Goal: Task Accomplishment & Management: Manage account settings

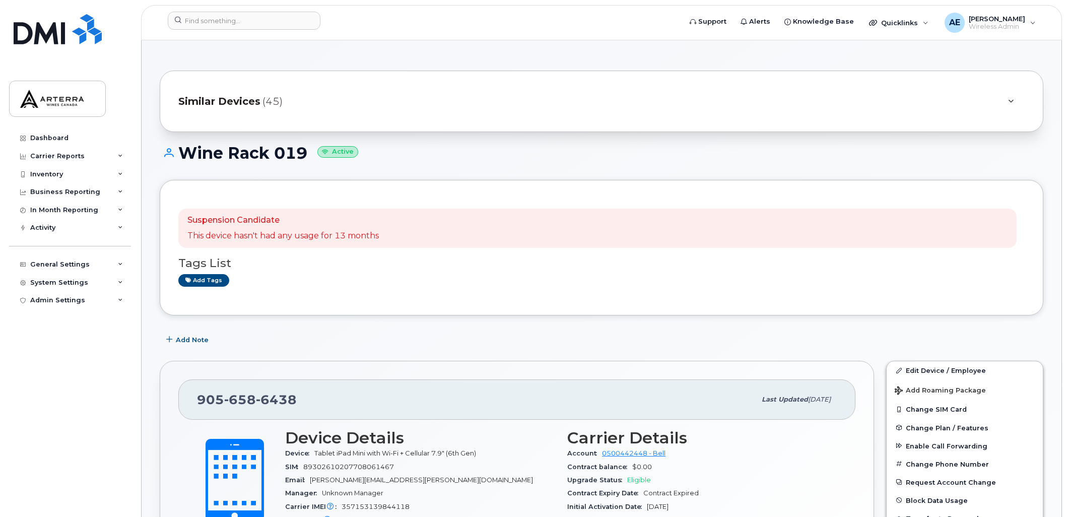
scroll to position [56, 0]
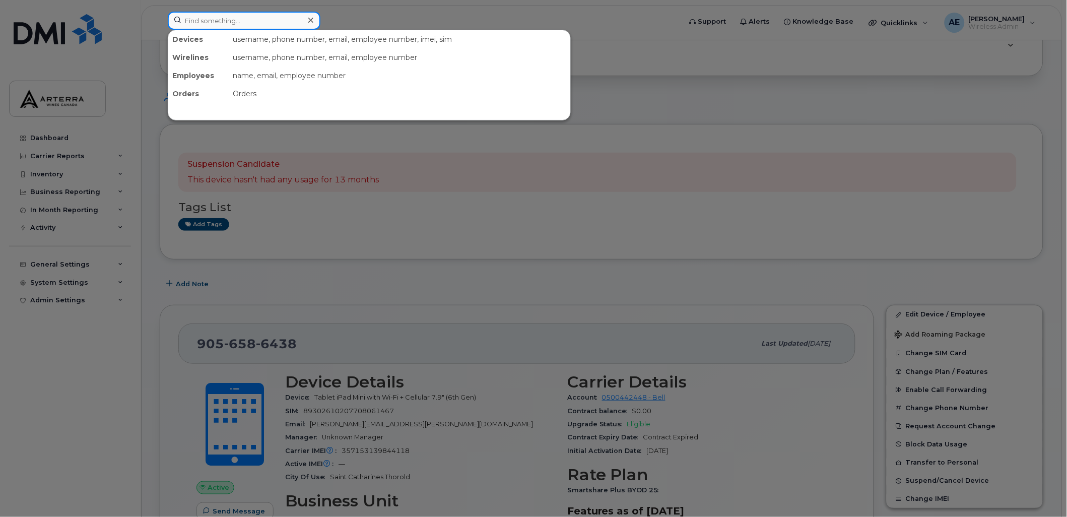
paste input "[PERSON_NAME]"
type input "[PERSON_NAME]"
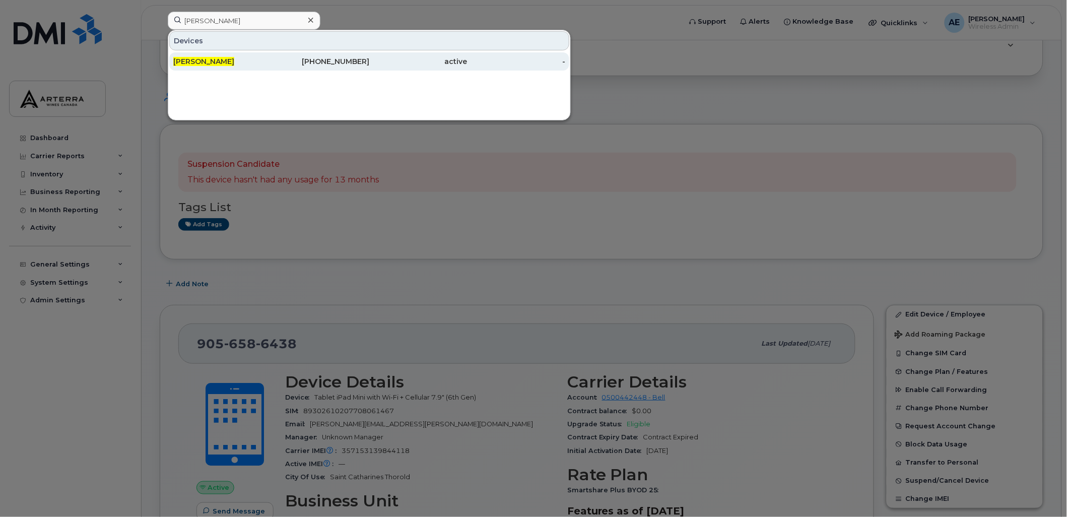
click at [198, 58] on span "[PERSON_NAME]" at bounding box center [203, 61] width 61 height 9
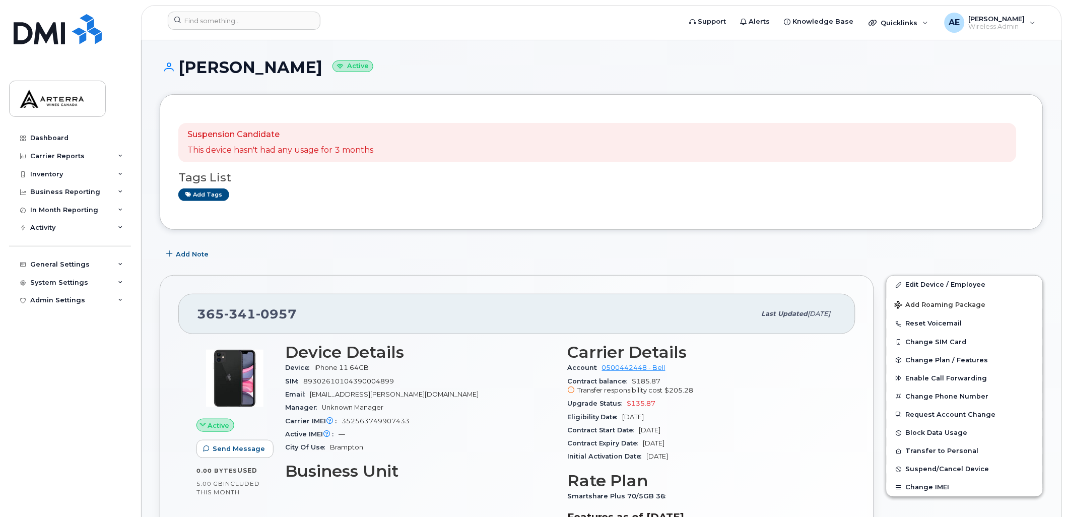
click at [471, 249] on div "Add Note" at bounding box center [602, 254] width 884 height 18
drag, startPoint x: 195, startPoint y: 311, endPoint x: 301, endPoint y: 311, distance: 105.3
click at [301, 311] on div "365 341 0957 Last updated Oct 03, 2025" at bounding box center [516, 314] width 677 height 40
drag, startPoint x: 301, startPoint y: 311, endPoint x: 284, endPoint y: 313, distance: 17.3
copy span "365 341 0957"
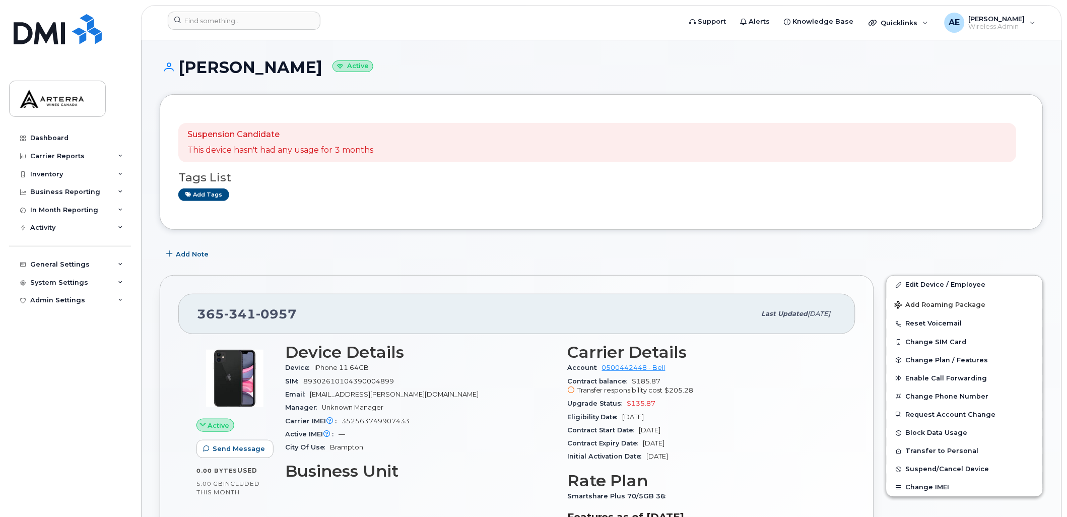
drag, startPoint x: 154, startPoint y: 46, endPoint x: 148, endPoint y: 94, distance: 48.2
drag, startPoint x: 183, startPoint y: 64, endPoint x: 320, endPoint y: 69, distance: 136.6
click at [320, 69] on h1 "Nirmal Seetaram Active" at bounding box center [602, 67] width 884 height 18
drag, startPoint x: 320, startPoint y: 69, endPoint x: 315, endPoint y: 68, distance: 5.3
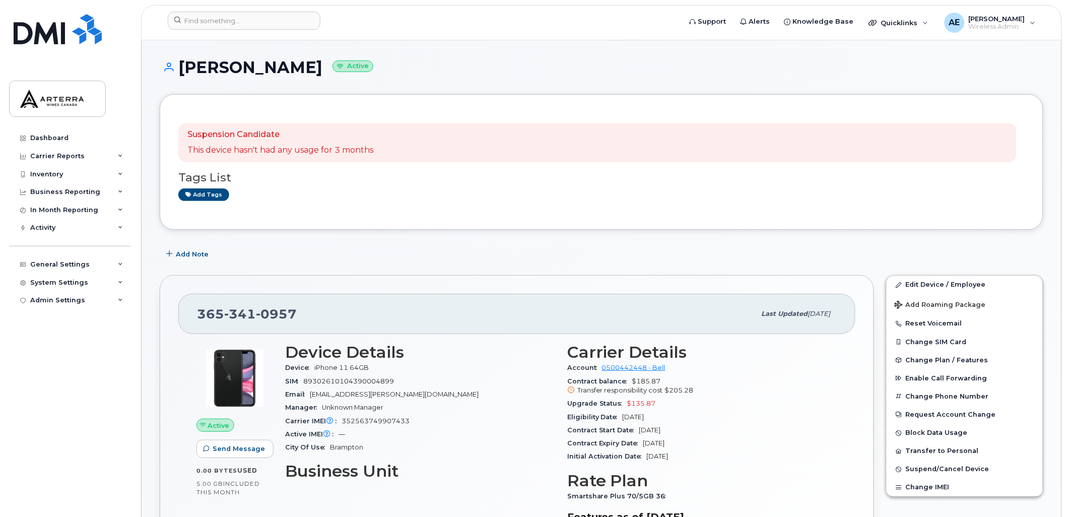
copy h1 "[PERSON_NAME]"
drag, startPoint x: 625, startPoint y: 413, endPoint x: 667, endPoint y: 417, distance: 42.0
click at [644, 417] on span "[DATE]" at bounding box center [634, 417] width 22 height 8
copy span "[DATE]"
click at [1002, 64] on h1 "Nirmal Seetaram Active" at bounding box center [602, 67] width 884 height 18
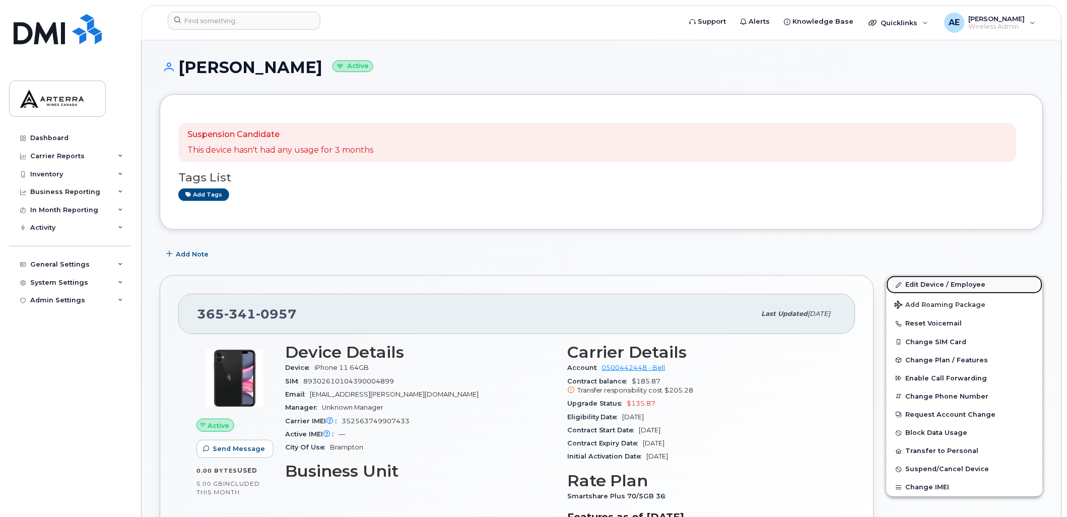
click at [977, 285] on link "Edit Device / Employee" at bounding box center [965, 285] width 156 height 18
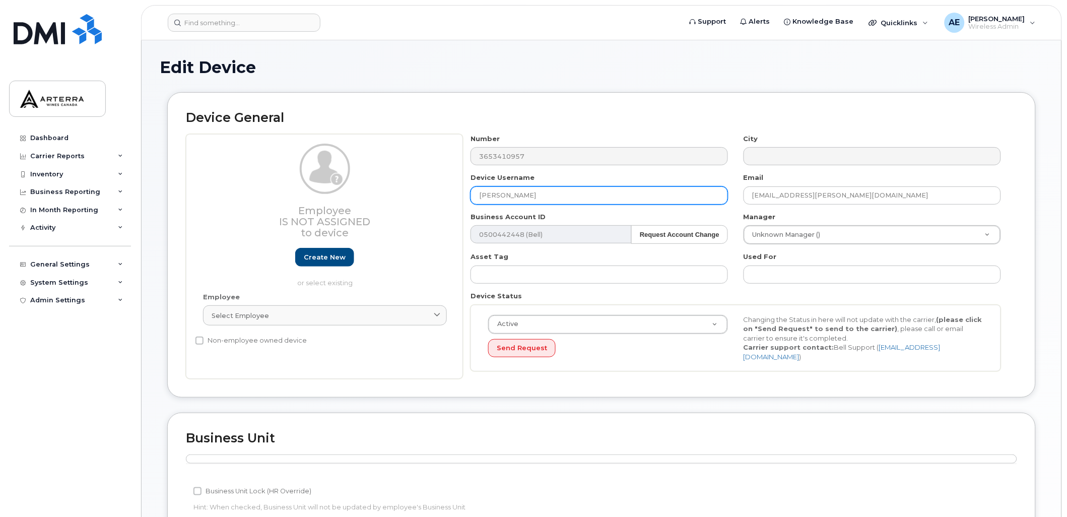
click at [475, 194] on input "Nirmal Seetaram" at bounding box center [599, 195] width 257 height 18
click at [566, 192] on input "Nirmal Seetaram" at bounding box center [599, 195] width 257 height 18
click at [558, 197] on input "Nirmal Seetaram" at bounding box center [599, 195] width 257 height 18
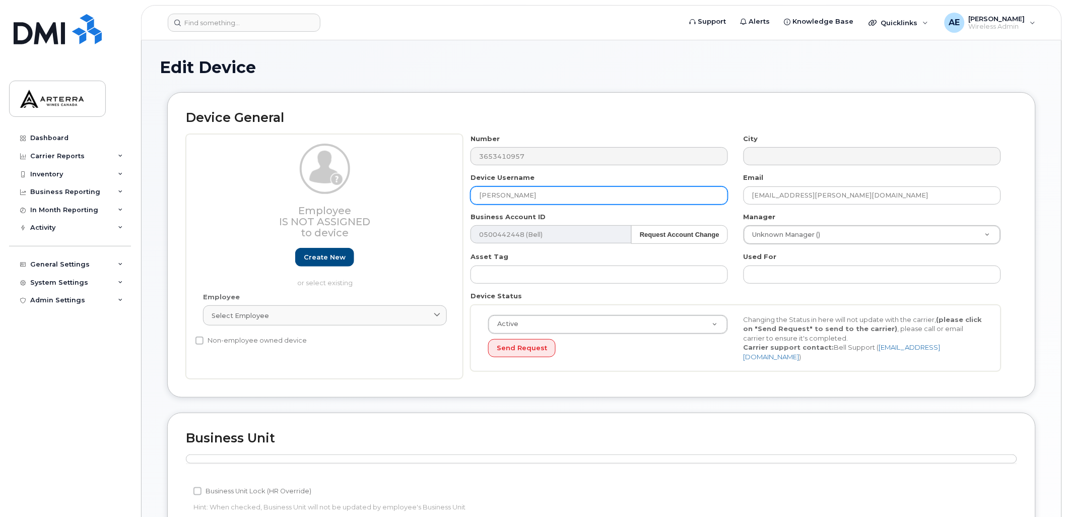
click at [558, 197] on input "Nirmal Seetaram" at bounding box center [599, 195] width 257 height 18
click at [535, 195] on input "Nirmal Seetaram" at bounding box center [599, 195] width 257 height 18
click at [554, 197] on input "Nirmal Seetaram" at bounding box center [599, 195] width 257 height 18
drag, startPoint x: 563, startPoint y: 195, endPoint x: 459, endPoint y: 186, distance: 104.7
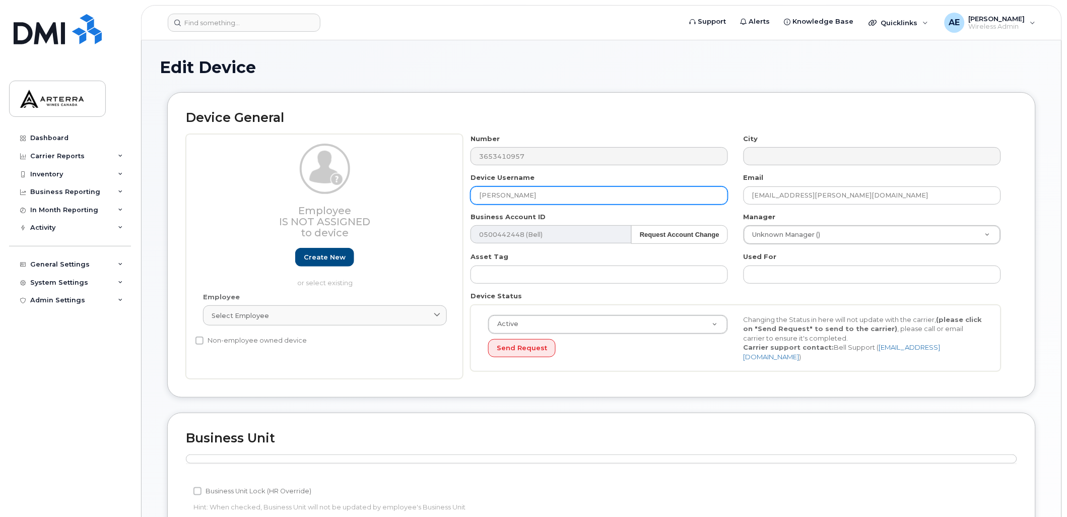
click at [459, 186] on div "Employee Is not assigned to device Create new or select existing Employee Selec…" at bounding box center [601, 256] width 831 height 245
type input "Spare Line"
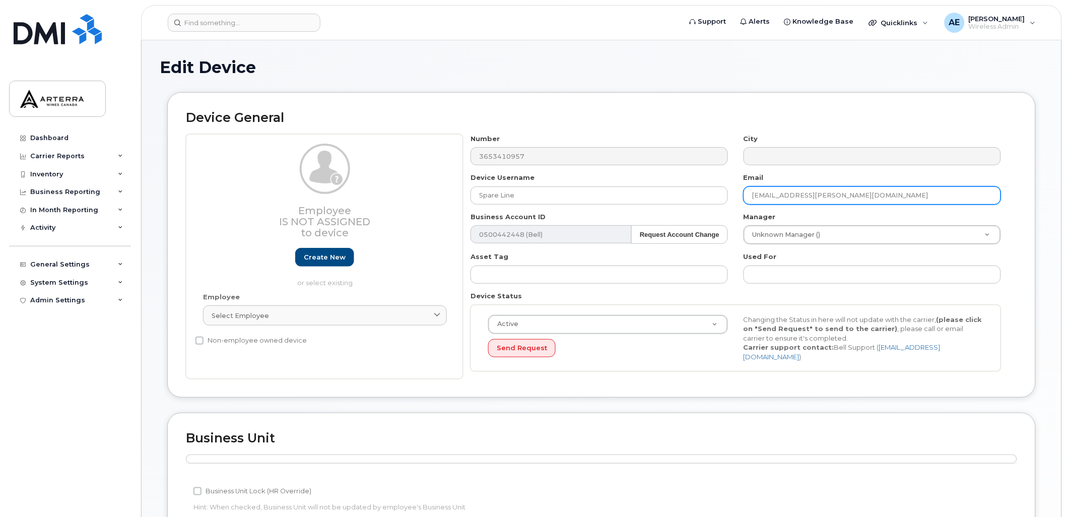
click at [849, 198] on input "nirmal.seetaram@arterracanada.com" at bounding box center [872, 195] width 257 height 18
drag, startPoint x: 901, startPoint y: 194, endPoint x: 723, endPoint y: 192, distance: 177.9
click at [723, 192] on div "Number 3653410957 City Device Username Spare Line Email nirmal.seetaram@arterra…" at bounding box center [736, 256] width 546 height 245
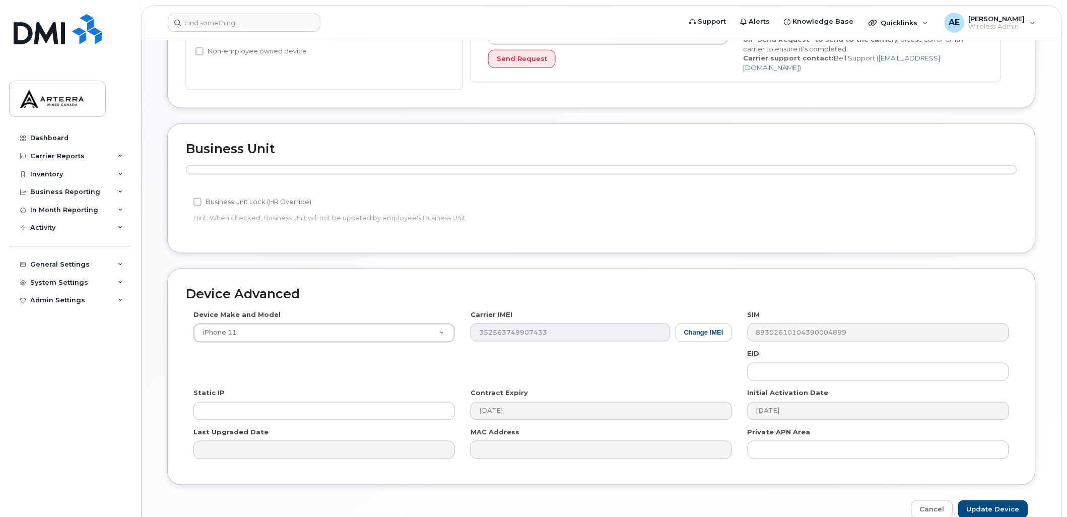
scroll to position [336, 0]
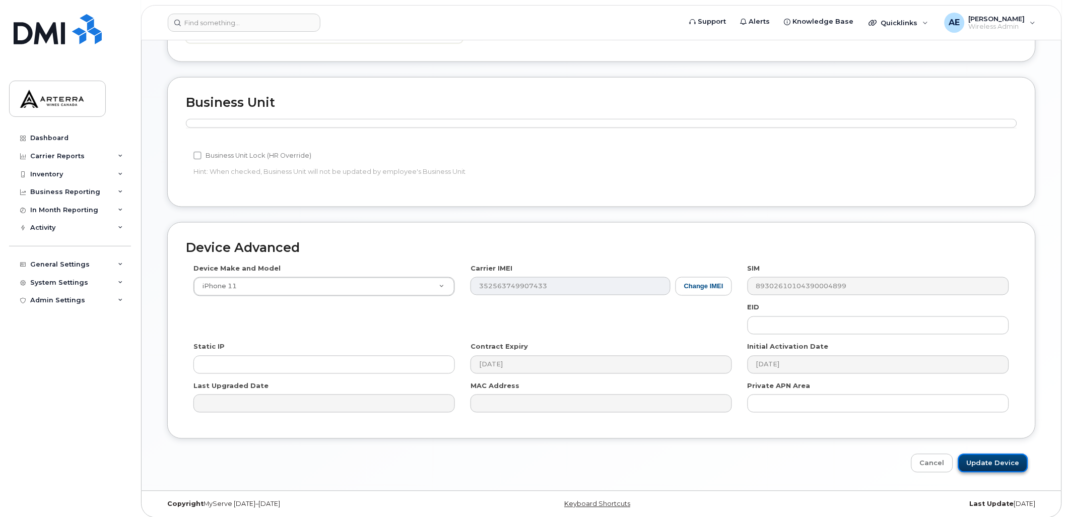
click at [996, 458] on input "Update Device" at bounding box center [993, 463] width 70 height 19
type input "Saving..."
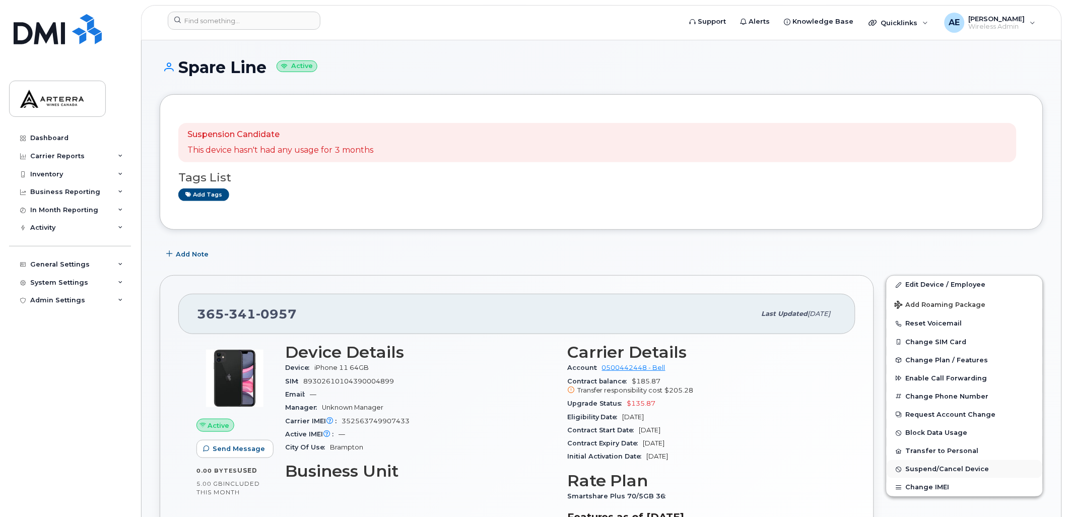
click at [968, 472] on span "Suspend/Cancel Device" at bounding box center [948, 470] width 84 height 8
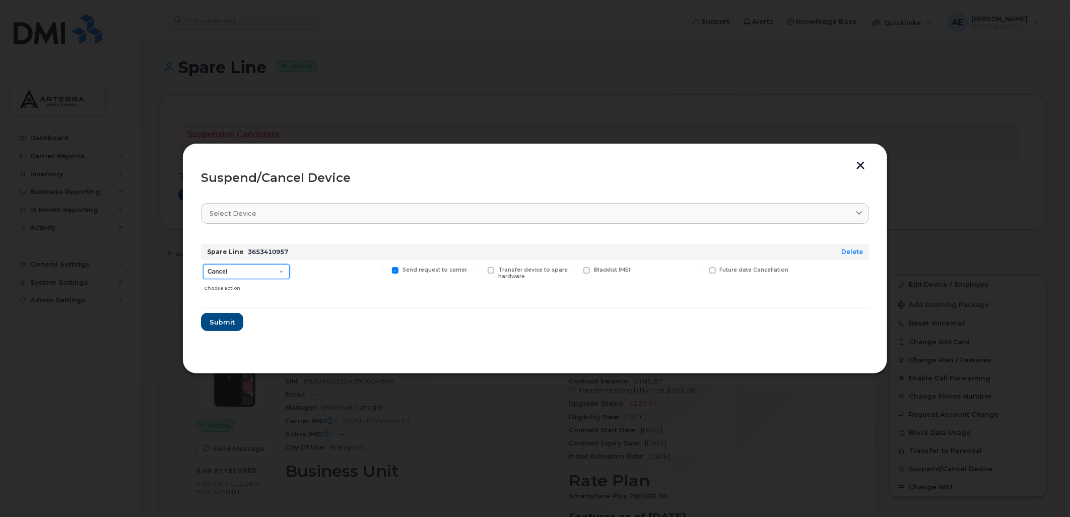
click at [266, 264] on select "Cancel Suspend - Extend Suspension Suspend - Reduced Rate Suspend - Full Rate S…" at bounding box center [246, 271] width 87 height 15
select select "[object Object]"
click at [203, 264] on select "Cancel Suspend - Extend Suspension Suspend - Reduced Rate Suspend - Full Rate S…" at bounding box center [246, 271] width 87 height 15
click at [222, 321] on span "Submit" at bounding box center [221, 322] width 25 height 10
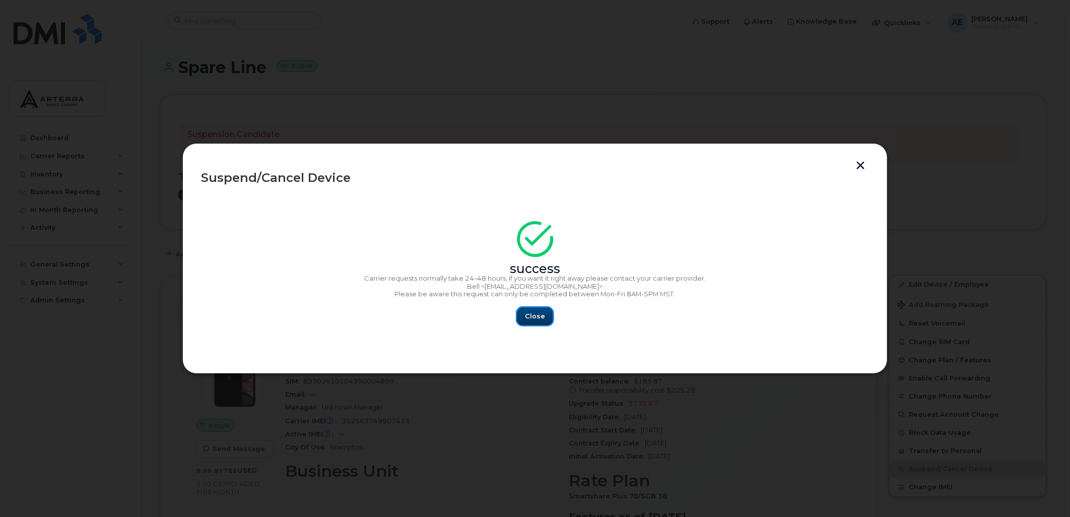
click at [533, 311] on span "Close" at bounding box center [535, 316] width 20 height 10
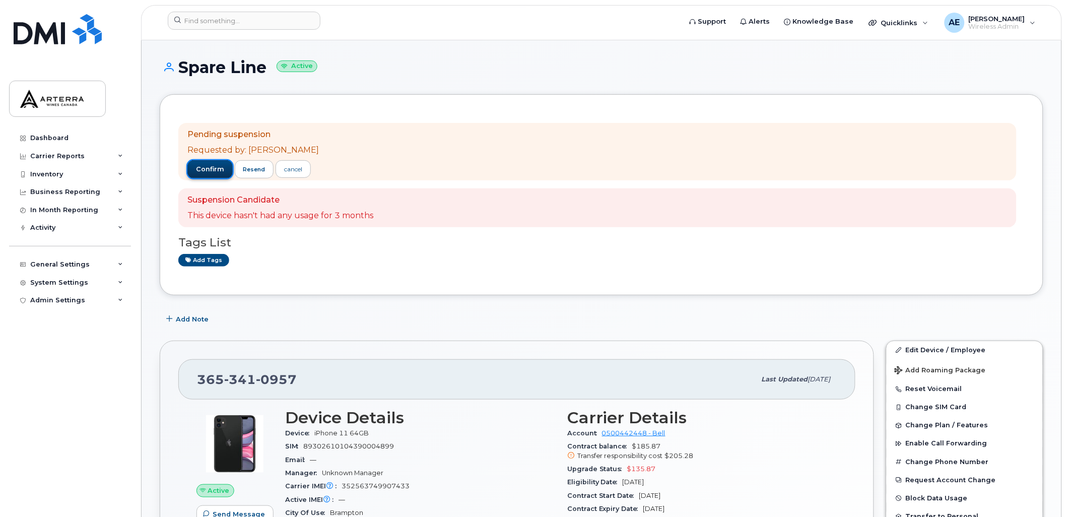
click at [212, 160] on button "confirm" at bounding box center [209, 169] width 45 height 18
click at [206, 165] on span "confirm" at bounding box center [210, 169] width 28 height 9
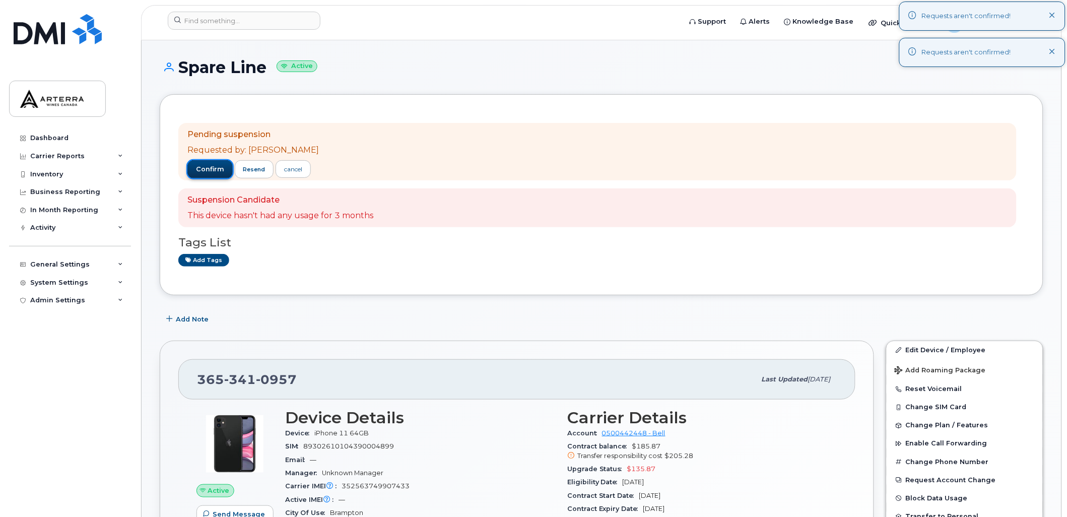
click at [206, 165] on span "confirm" at bounding box center [210, 169] width 28 height 9
click at [1055, 13] on icon at bounding box center [1053, 16] width 7 height 7
click at [1056, 51] on icon at bounding box center [1053, 52] width 7 height 7
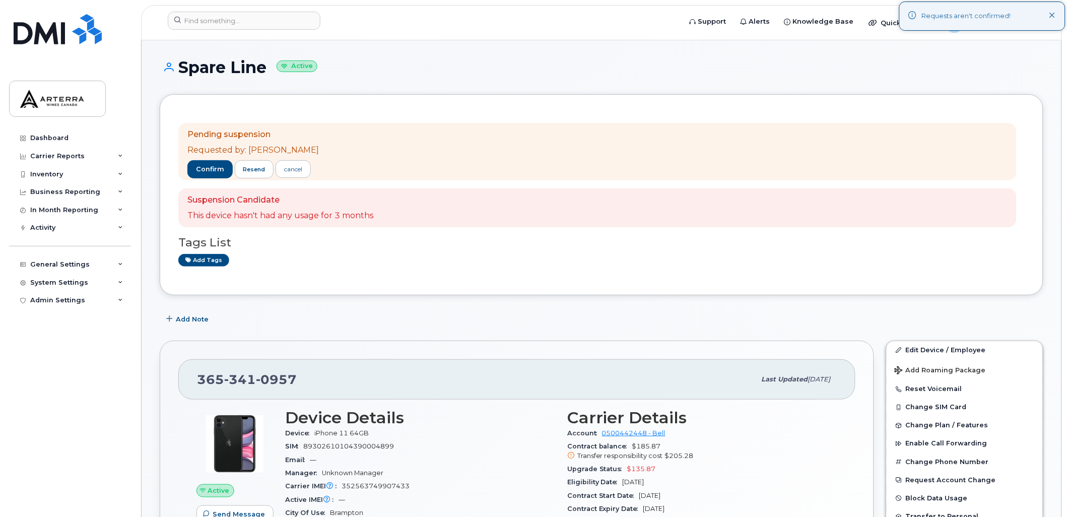
click at [1052, 14] on icon at bounding box center [1053, 16] width 7 height 7
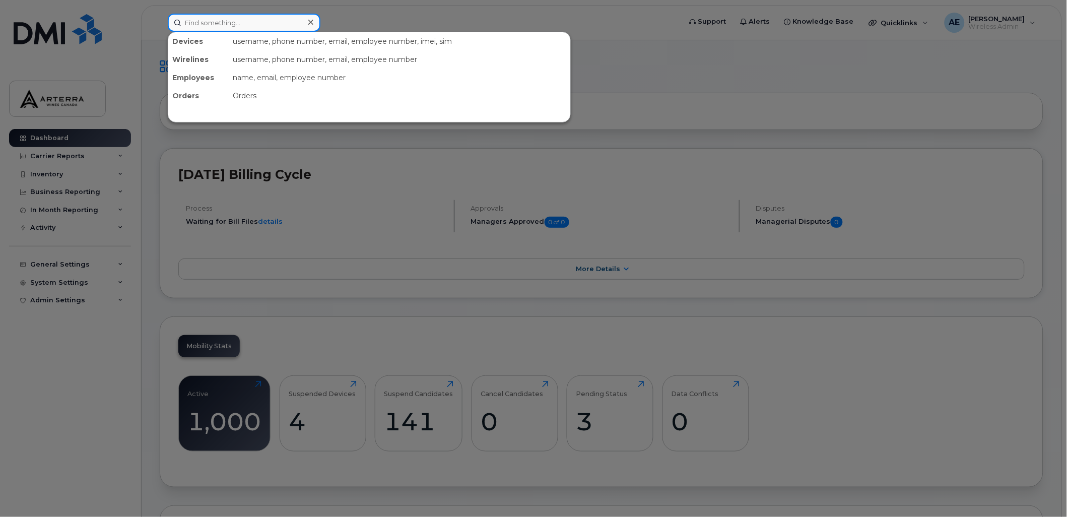
click at [209, 24] on input at bounding box center [244, 23] width 153 height 18
paste input "[DATE]"
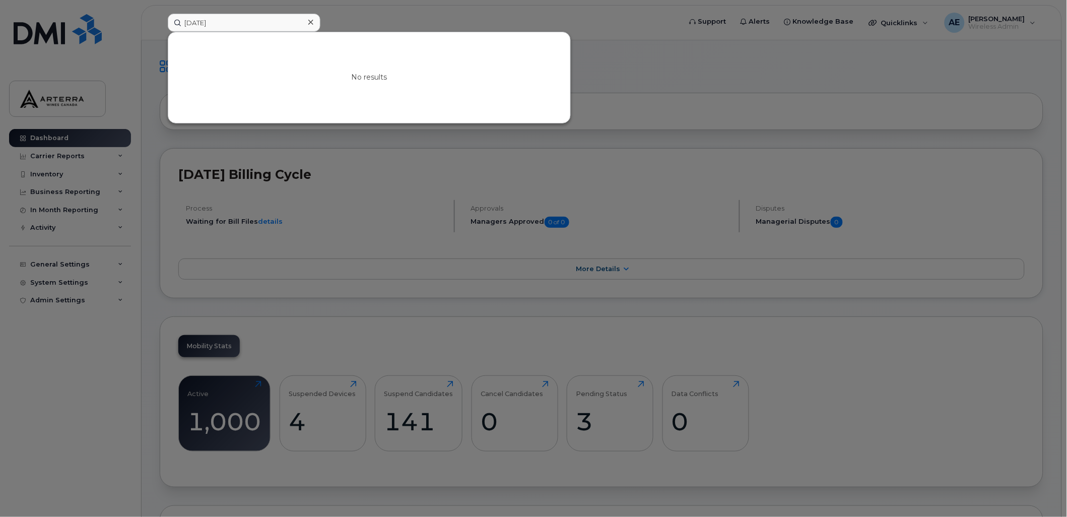
drag, startPoint x: 385, startPoint y: 10, endPoint x: 325, endPoint y: 12, distance: 60.0
click at [385, 10] on div at bounding box center [533, 258] width 1067 height 517
drag, startPoint x: 264, startPoint y: 19, endPoint x: 162, endPoint y: 23, distance: 102.3
click at [162, 23] on div "[DATE] No results" at bounding box center [421, 23] width 523 height 18
paste input "3653410957"
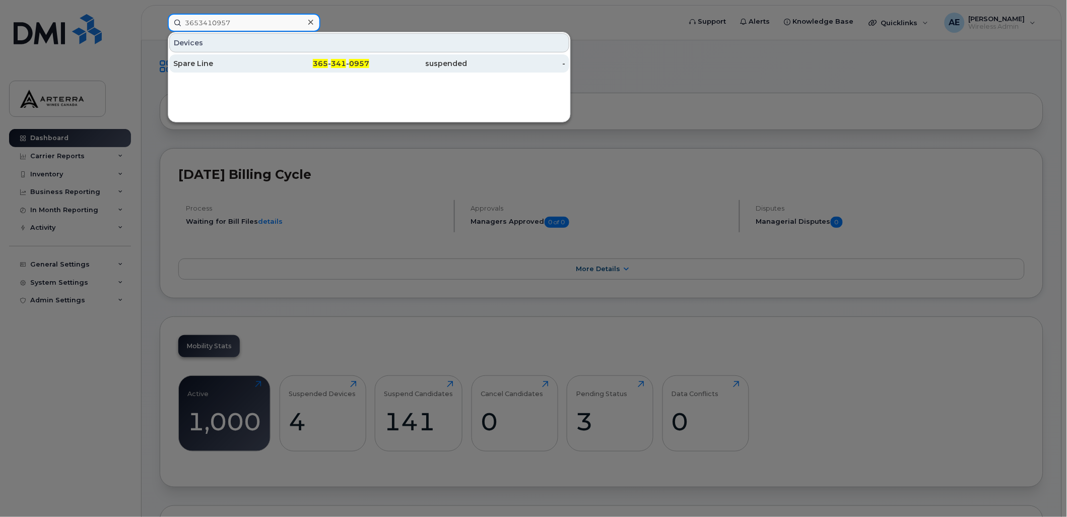
type input "3653410957"
click at [206, 61] on div "Spare Line" at bounding box center [222, 63] width 98 height 10
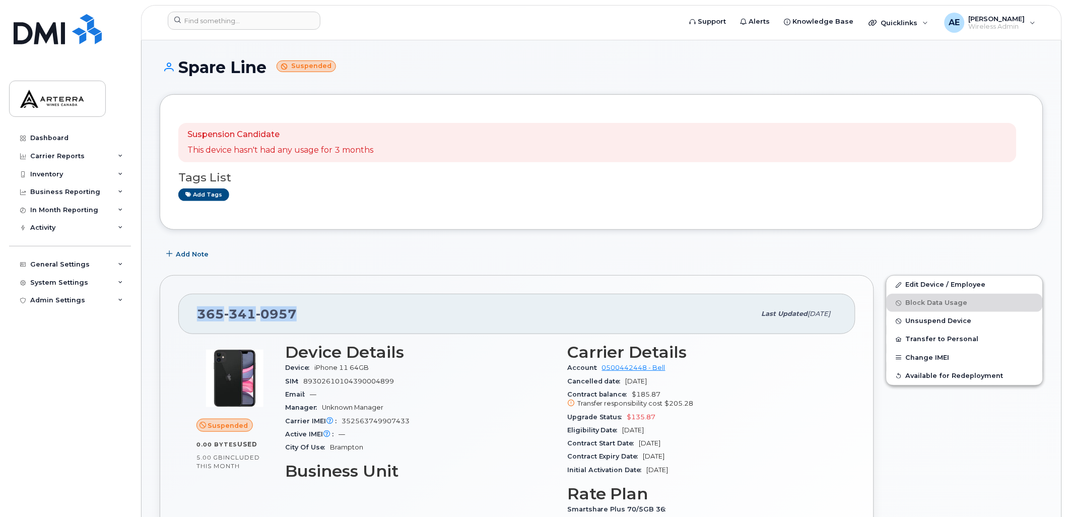
drag, startPoint x: 197, startPoint y: 315, endPoint x: 296, endPoint y: 320, distance: 99.4
click at [296, 320] on div "365 341 0957 Last updated Oct 03, 2025" at bounding box center [516, 314] width 677 height 40
drag, startPoint x: 296, startPoint y: 320, endPoint x: 288, endPoint y: 313, distance: 11.1
copy span "365 341 0957"
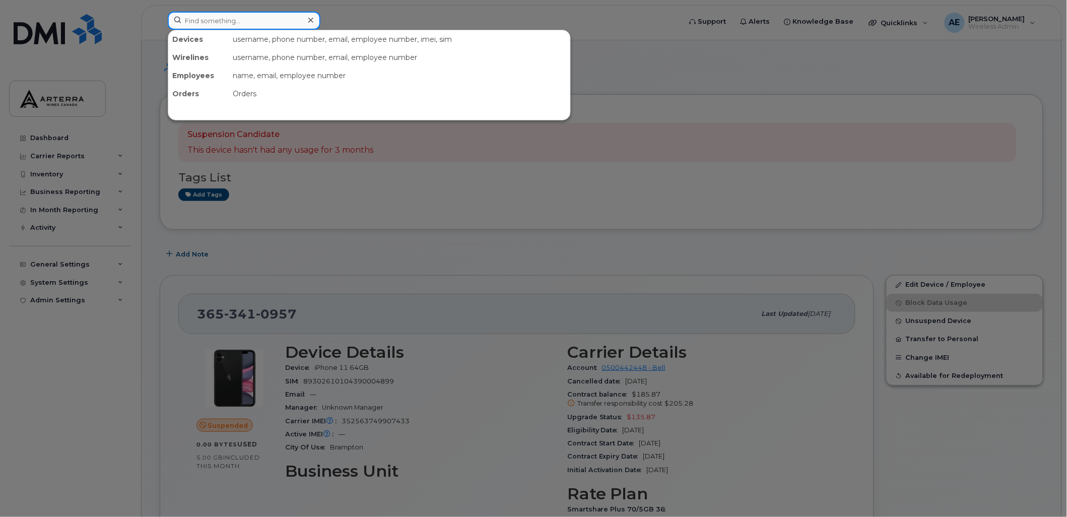
click at [284, 14] on input at bounding box center [244, 21] width 153 height 18
paste input "Kristina Dass"
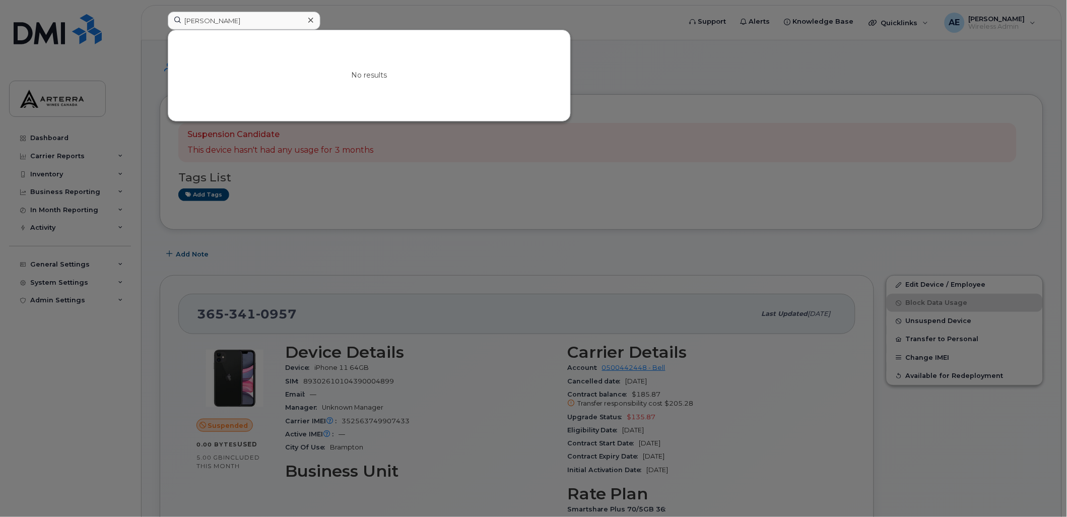
click at [449, 12] on div at bounding box center [533, 258] width 1067 height 517
click at [260, 22] on input "Kristina Dass" at bounding box center [244, 21] width 153 height 18
paste input "Sajeed Hussain"
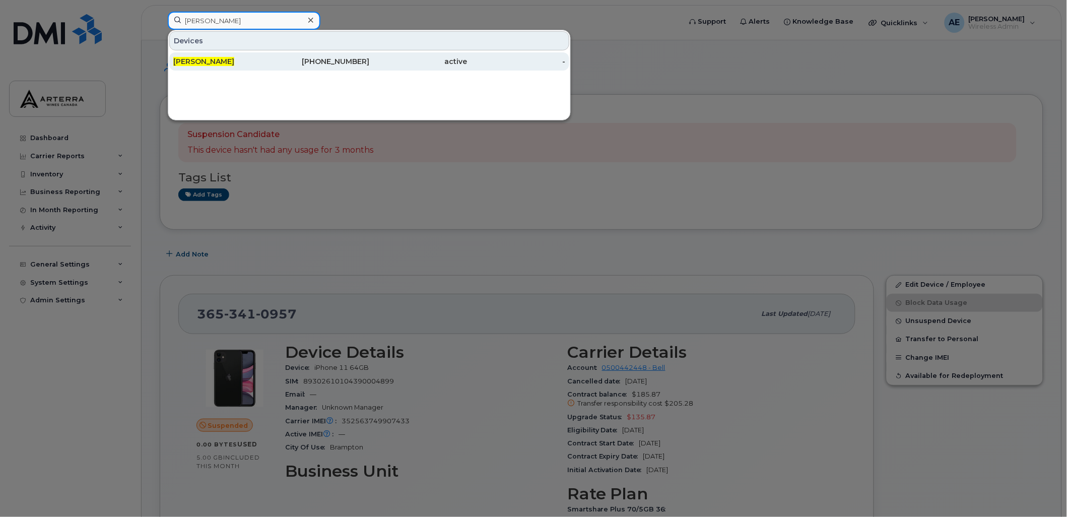
type input "Sajeed Hussain"
click at [220, 62] on span "Sajeed Hussain" at bounding box center [203, 61] width 61 height 9
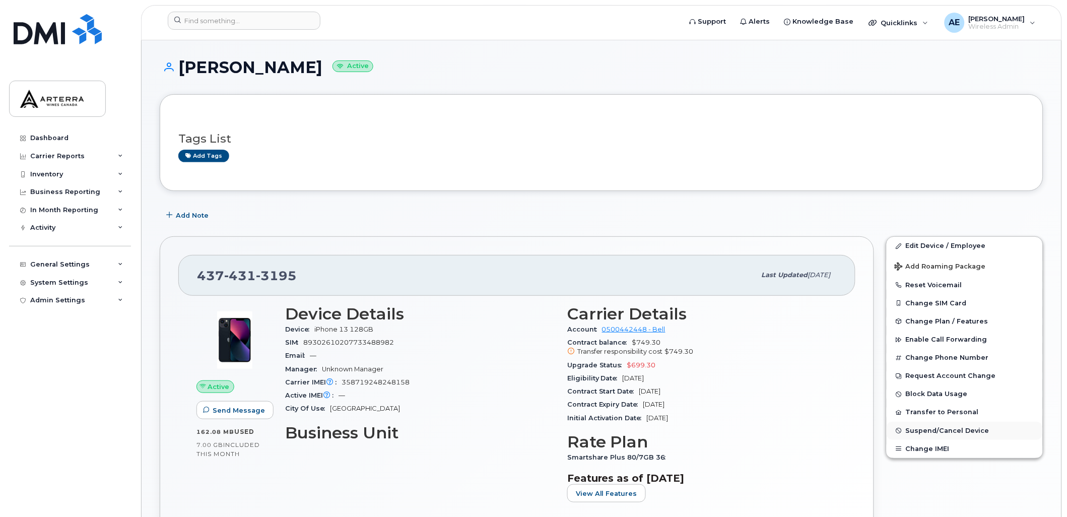
click at [958, 434] on span "Suspend/Cancel Device" at bounding box center [948, 431] width 84 height 8
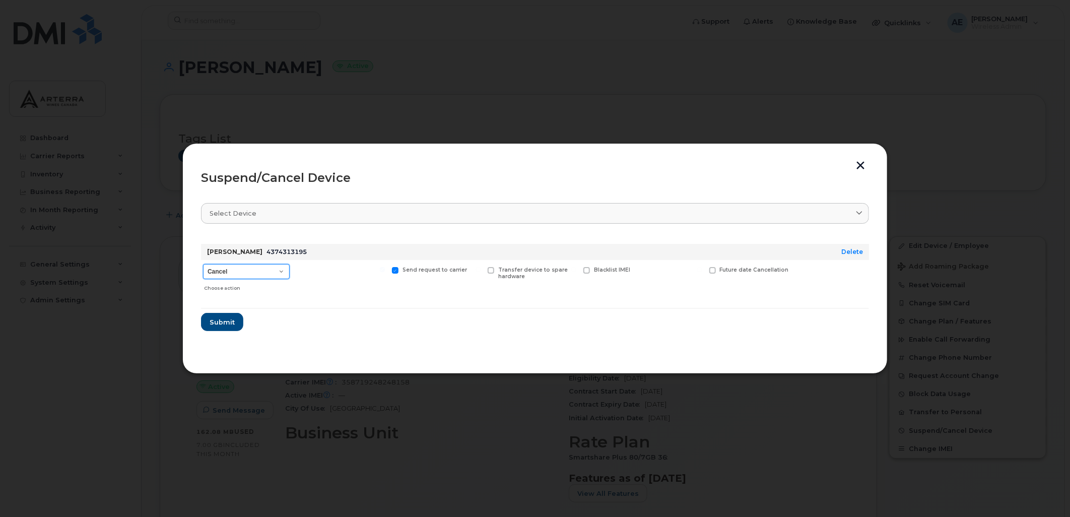
click at [271, 270] on select "Cancel Suspend - Extend Suspension Suspend - Reduced Rate Suspend - Full Rate S…" at bounding box center [246, 271] width 87 height 15
select select "[object Object]"
click at [203, 264] on select "Cancel Suspend - Extend Suspension Suspend - Reduced Rate Suspend - Full Rate S…" at bounding box center [246, 271] width 87 height 15
click at [217, 317] on span "Submit" at bounding box center [221, 322] width 25 height 10
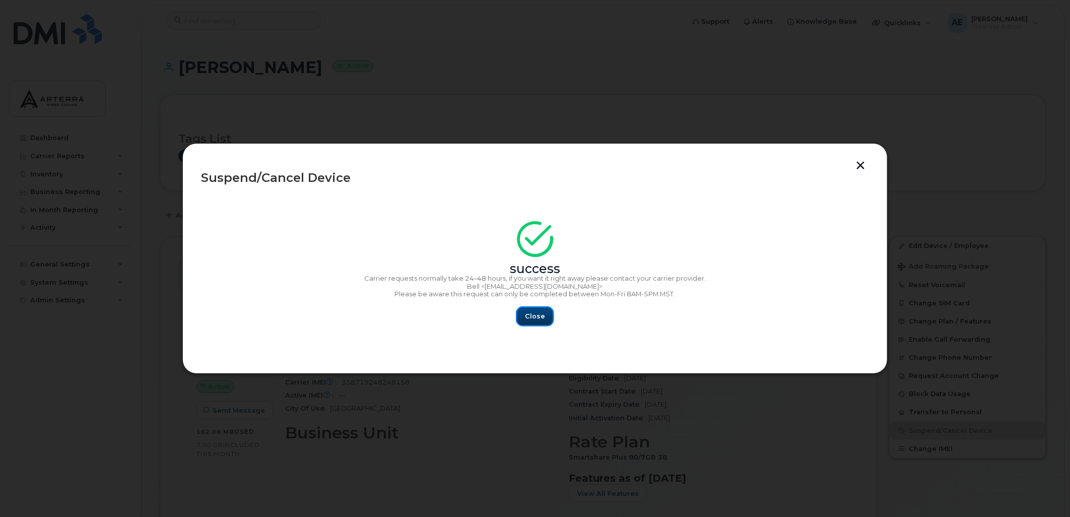
click at [530, 313] on span "Close" at bounding box center [535, 316] width 20 height 10
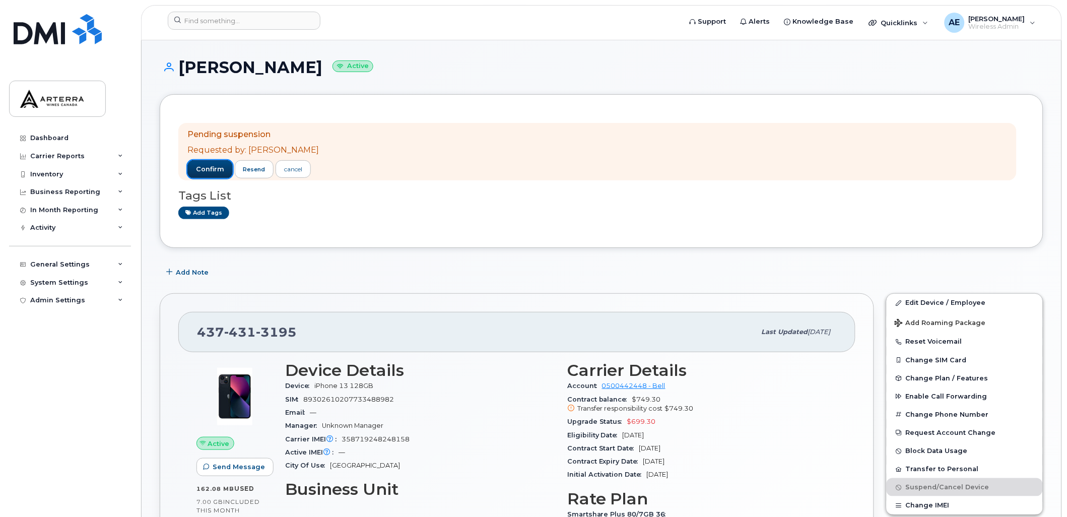
click at [209, 168] on span "confirm" at bounding box center [210, 169] width 28 height 9
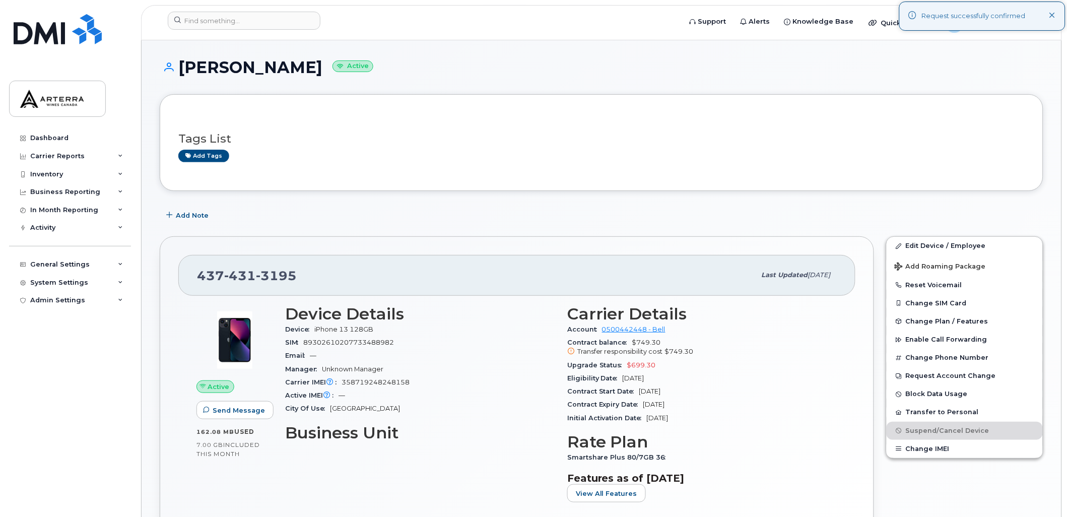
click at [1050, 15] on icon at bounding box center [1053, 16] width 7 height 7
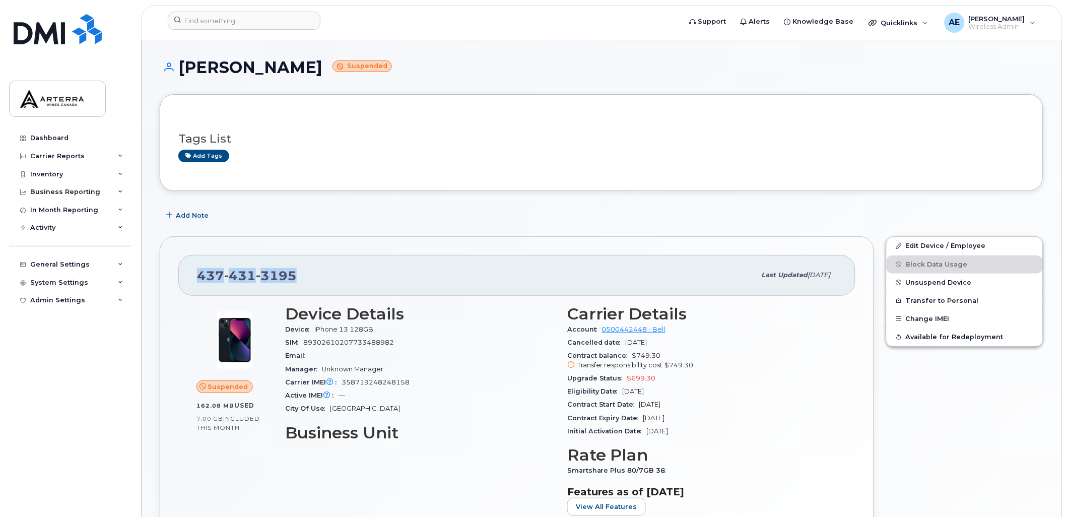
drag, startPoint x: 306, startPoint y: 280, endPoint x: 192, endPoint y: 276, distance: 113.9
click at [192, 276] on div "[PHONE_NUMBER] Last updated [DATE]" at bounding box center [516, 275] width 677 height 40
drag, startPoint x: 192, startPoint y: 276, endPoint x: 218, endPoint y: 276, distance: 26.2
copy span "[PHONE_NUMBER]"
click at [234, 23] on input at bounding box center [244, 21] width 153 height 18
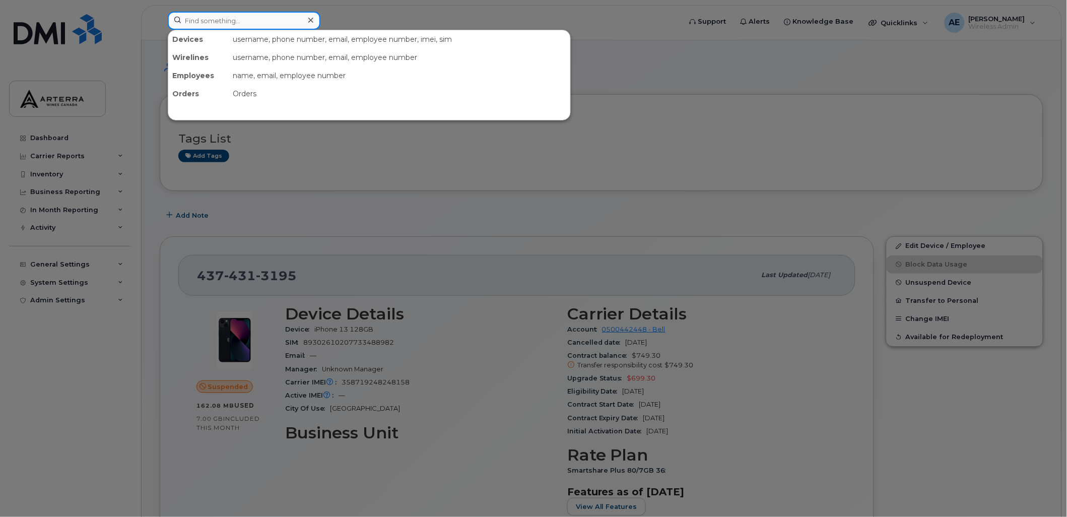
paste input "[PERSON_NAME]"
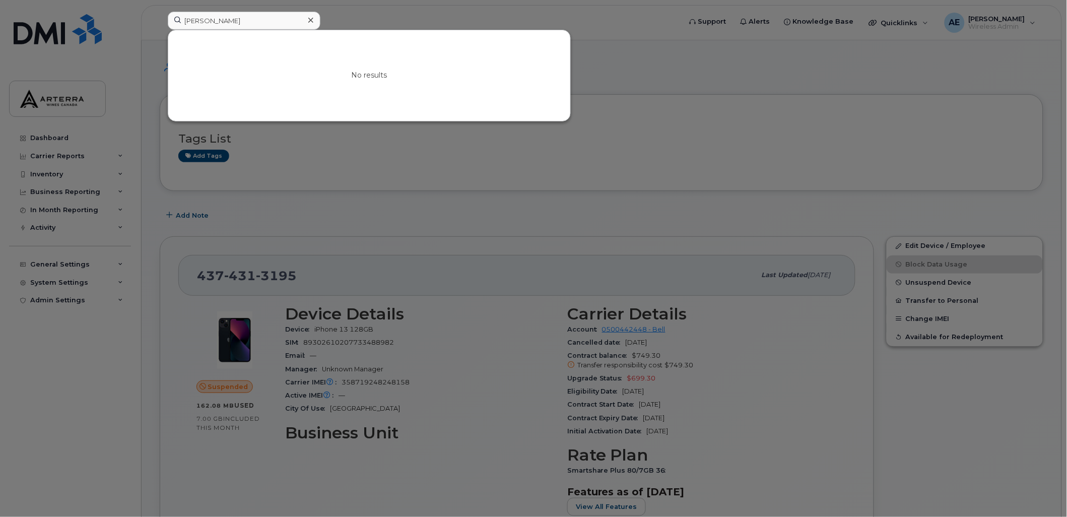
click at [707, 122] on div at bounding box center [533, 258] width 1067 height 517
drag, startPoint x: 283, startPoint y: 18, endPoint x: 138, endPoint y: 18, distance: 144.6
click at [160, 18] on div "[PERSON_NAME] No results" at bounding box center [421, 23] width 523 height 22
paste input "[PERSON_NAME]"
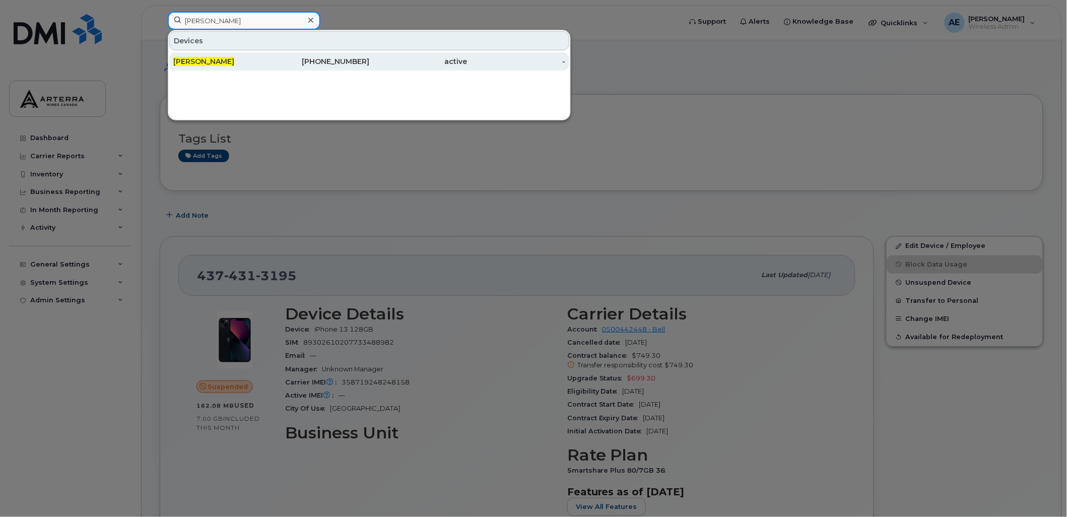
type input "[PERSON_NAME]"
drag, startPoint x: 193, startPoint y: 58, endPoint x: 201, endPoint y: 62, distance: 8.6
click at [193, 58] on span "[PERSON_NAME]" at bounding box center [203, 61] width 61 height 9
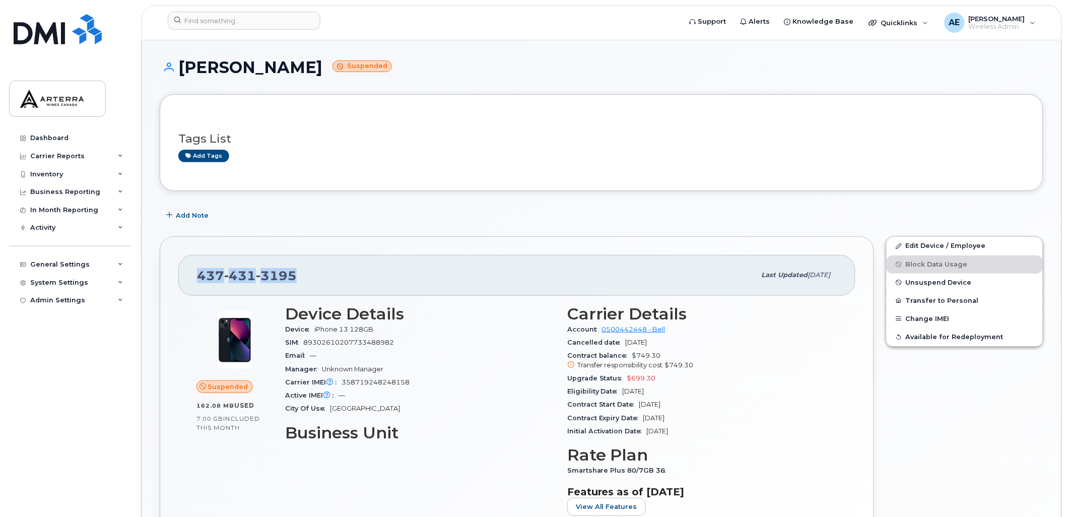
drag, startPoint x: 198, startPoint y: 273, endPoint x: 296, endPoint y: 276, distance: 97.8
click at [296, 276] on div "437 431 3195" at bounding box center [476, 275] width 559 height 21
drag, startPoint x: 296, startPoint y: 276, endPoint x: 283, endPoint y: 274, distance: 12.8
copy span "437 431 3195"
drag, startPoint x: 374, startPoint y: 14, endPoint x: 369, endPoint y: 12, distance: 5.4
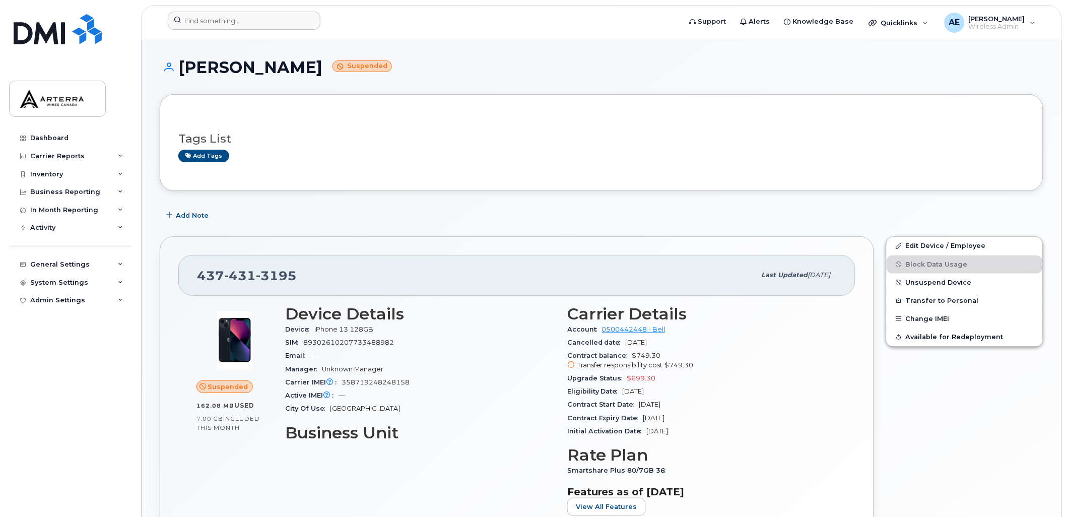
click at [374, 14] on form at bounding box center [421, 21] width 507 height 18
drag, startPoint x: 178, startPoint y: 62, endPoint x: 309, endPoint y: 66, distance: 130.6
click at [309, 66] on h1 "Sajeed Hussain Suspended" at bounding box center [602, 67] width 884 height 18
drag, startPoint x: 309, startPoint y: 66, endPoint x: 303, endPoint y: 66, distance: 5.5
copy h1 "Sajeed Hussain"
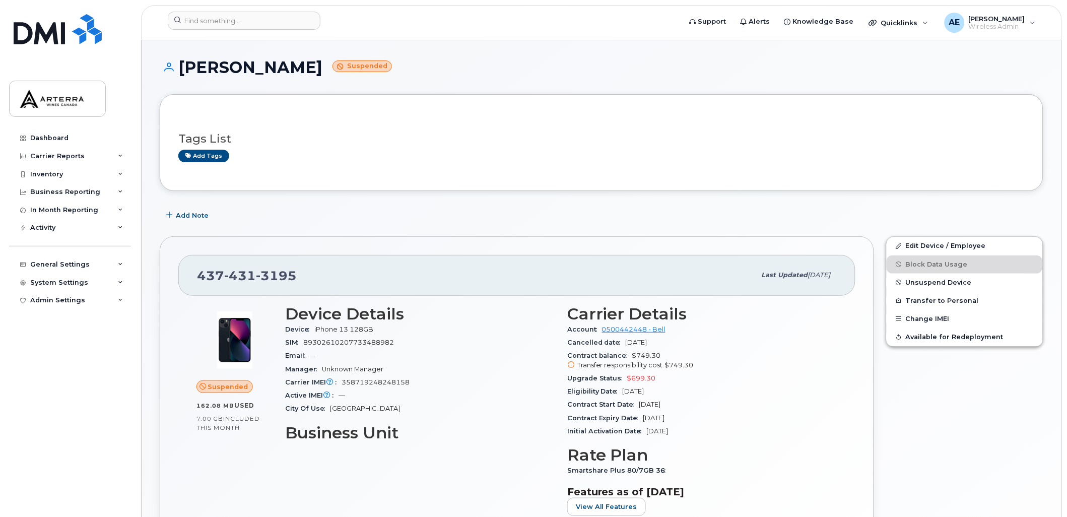
click at [375, 9] on header "Support Alerts Knowledge Base Quicklinks Suspend / Cancel Device Change SIM Car…" at bounding box center [601, 22] width 921 height 35
drag, startPoint x: 673, startPoint y: 392, endPoint x: 623, endPoint y: 392, distance: 49.4
click at [623, 392] on div "Eligibility Date Sep 02, 2028" at bounding box center [702, 391] width 270 height 13
drag, startPoint x: 623, startPoint y: 392, endPoint x: 686, endPoint y: 417, distance: 68.0
click at [665, 417] on span "Sep 01, 2028" at bounding box center [654, 418] width 22 height 8
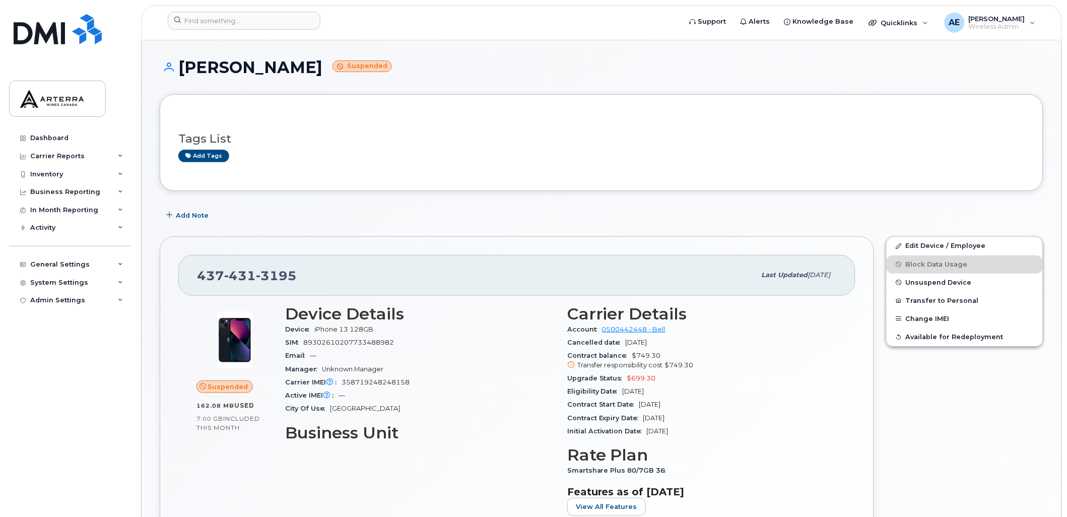
copy span "Sep 01, 2028"
click at [299, 14] on input at bounding box center [244, 21] width 153 height 18
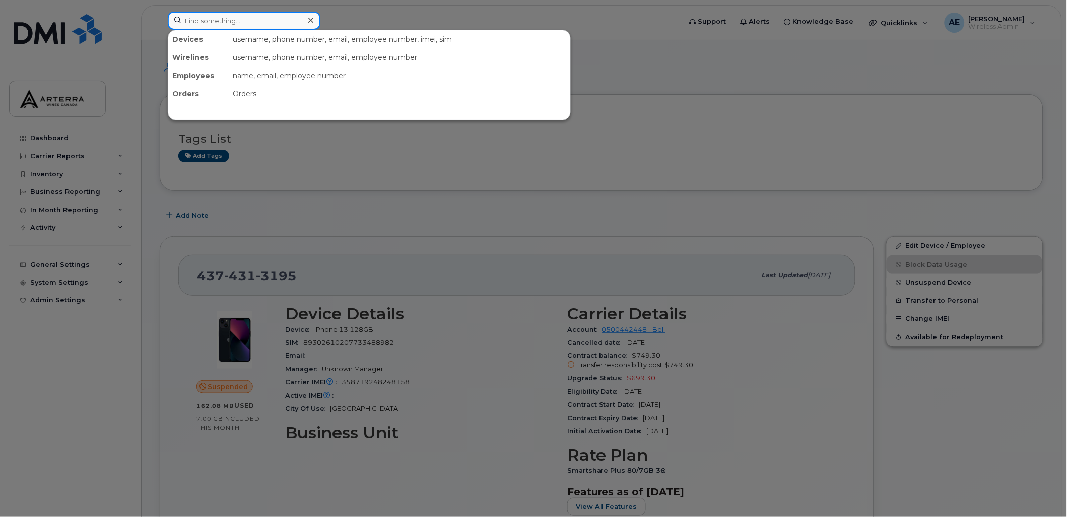
paste input "[PERSON_NAME]"
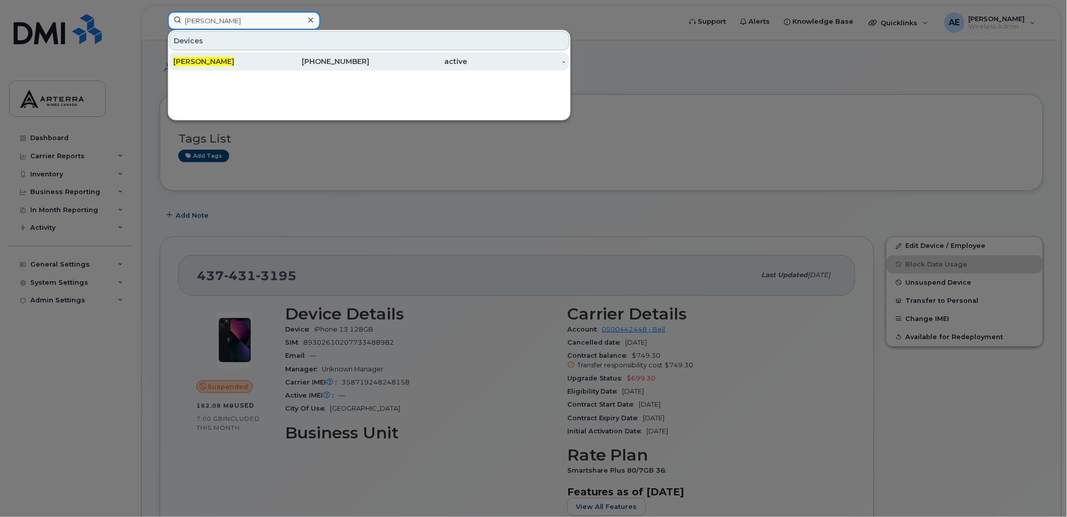
type input "[PERSON_NAME]"
click at [188, 54] on div "[PERSON_NAME]" at bounding box center [222, 61] width 98 height 18
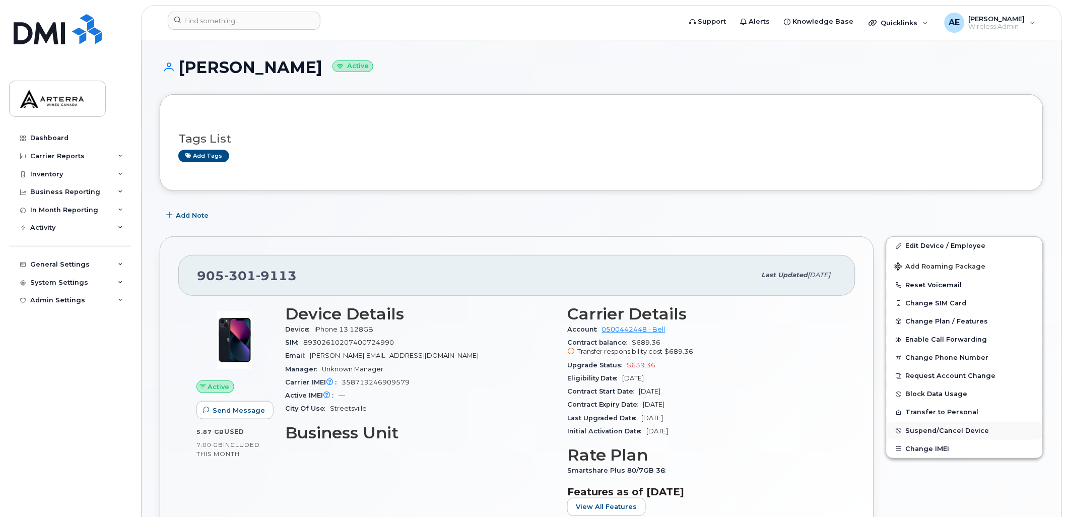
click at [937, 434] on span "Suspend/Cancel Device" at bounding box center [948, 431] width 84 height 8
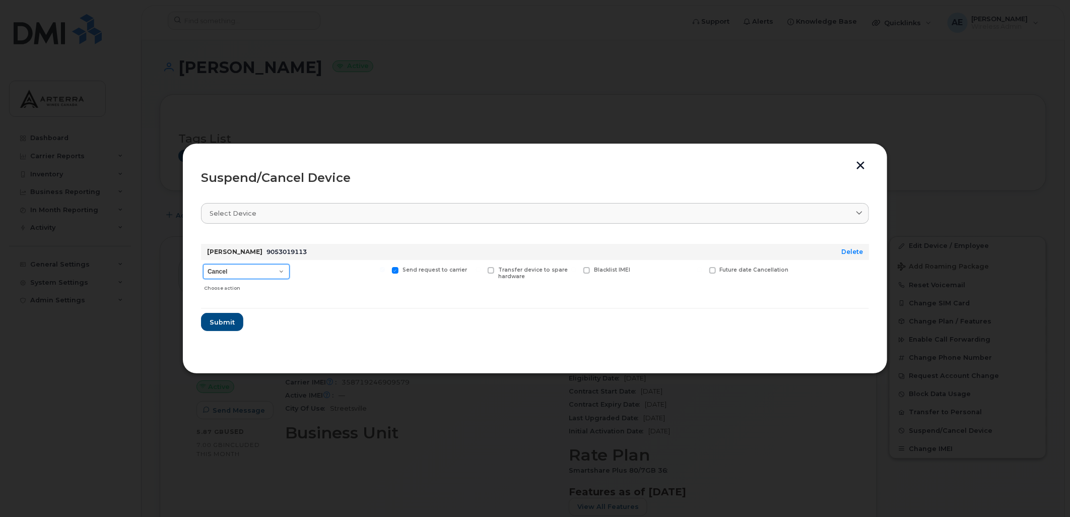
click at [263, 270] on select "Cancel Suspend - Extend Suspension Suspend - Reduced Rate Suspend - Full Rate S…" at bounding box center [246, 271] width 87 height 15
select select "[object Object]"
click at [203, 264] on select "Cancel Suspend - Extend Suspension Suspend - Reduced Rate Suspend - Full Rate S…" at bounding box center [246, 271] width 87 height 15
click at [396, 268] on span at bounding box center [395, 270] width 7 height 7
click at [385, 268] on input "Send request to carrier" at bounding box center [382, 269] width 5 height 5
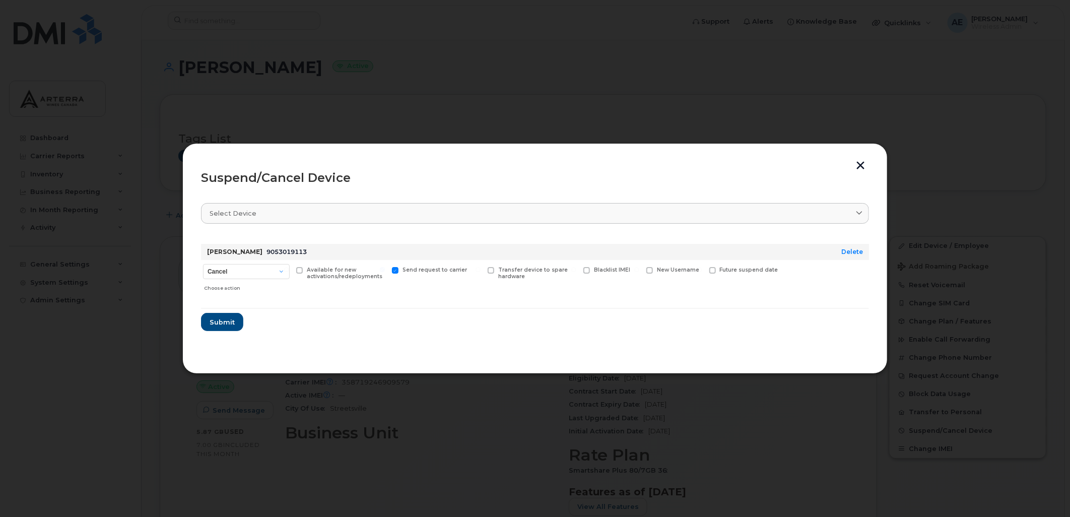
checkbox input "false"
click at [224, 321] on span "Submit" at bounding box center [221, 322] width 25 height 10
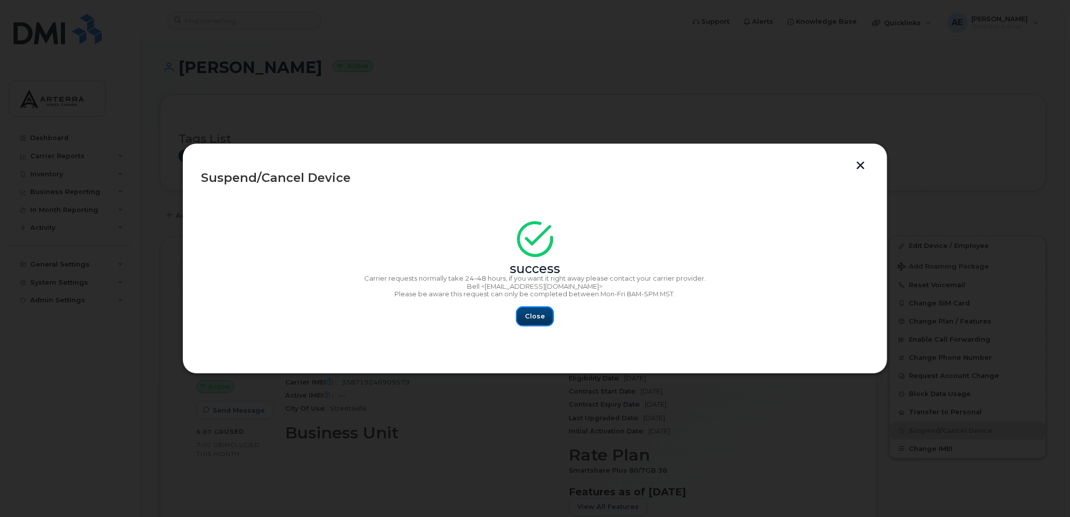
click at [534, 314] on span "Close" at bounding box center [535, 316] width 20 height 10
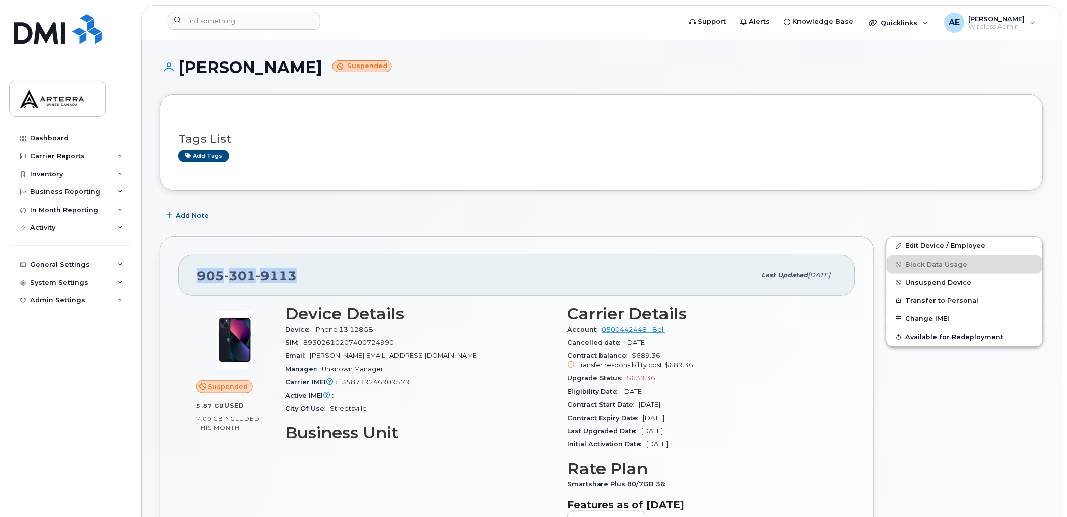
drag, startPoint x: 310, startPoint y: 277, endPoint x: 199, endPoint y: 273, distance: 110.9
click at [199, 274] on div "[PHONE_NUMBER]" at bounding box center [476, 275] width 559 height 21
drag, startPoint x: 199, startPoint y: 273, endPoint x: 209, endPoint y: 267, distance: 11.1
copy span "[PHONE_NUMBER]"
drag, startPoint x: 683, startPoint y: 405, endPoint x: 641, endPoint y: 399, distance: 42.3
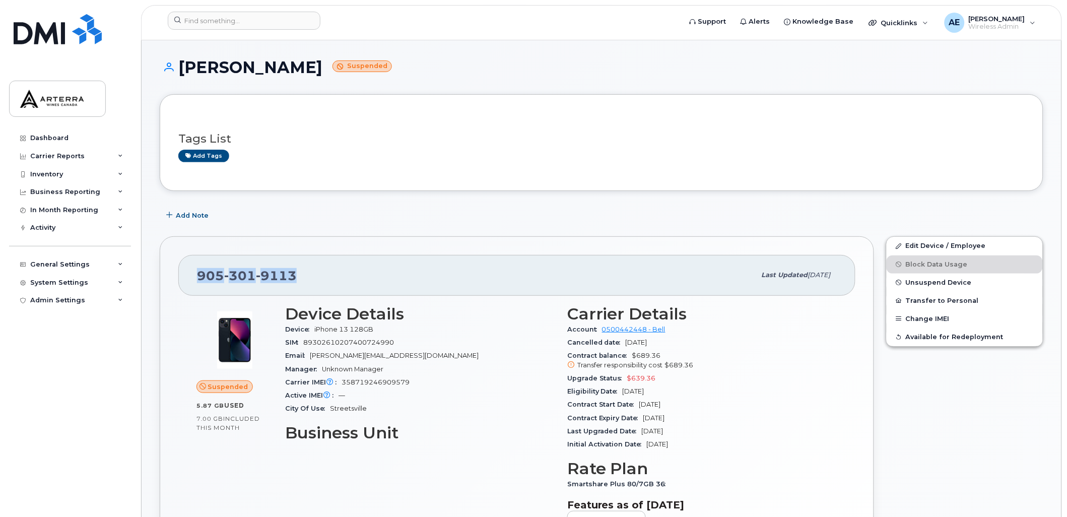
click at [641, 399] on div "Contract Start Date [DATE]" at bounding box center [702, 404] width 270 height 13
drag, startPoint x: 641, startPoint y: 399, endPoint x: 646, endPoint y: 413, distance: 15.0
click at [646, 413] on div "Contract Expiry Date [DATE]" at bounding box center [702, 418] width 270 height 13
copy span "[DATE]"
click at [276, 277] on span "9113" at bounding box center [276, 275] width 41 height 15
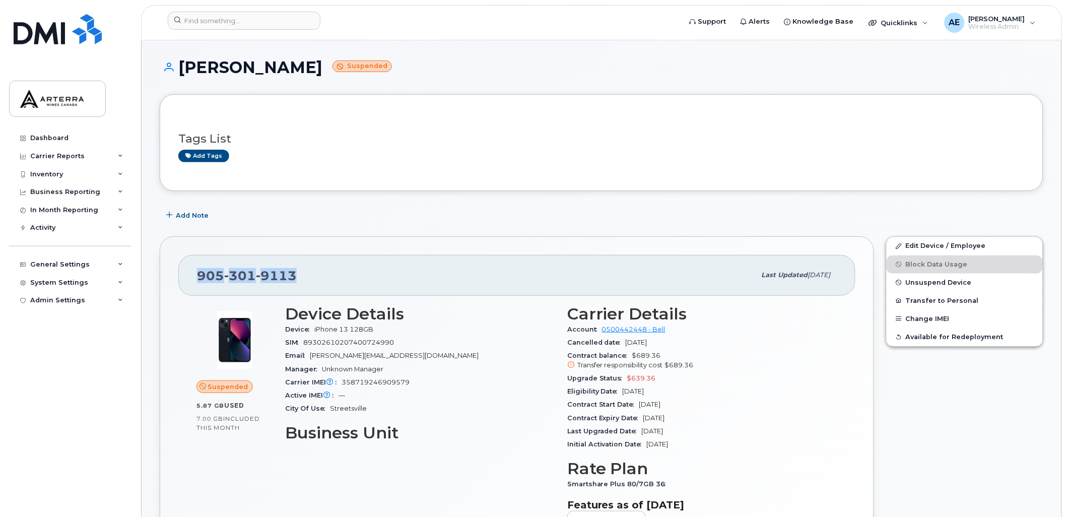
click at [276, 277] on span "9113" at bounding box center [276, 275] width 41 height 15
copy span "[PHONE_NUMBER]"
